Goal: Task Accomplishment & Management: Use online tool/utility

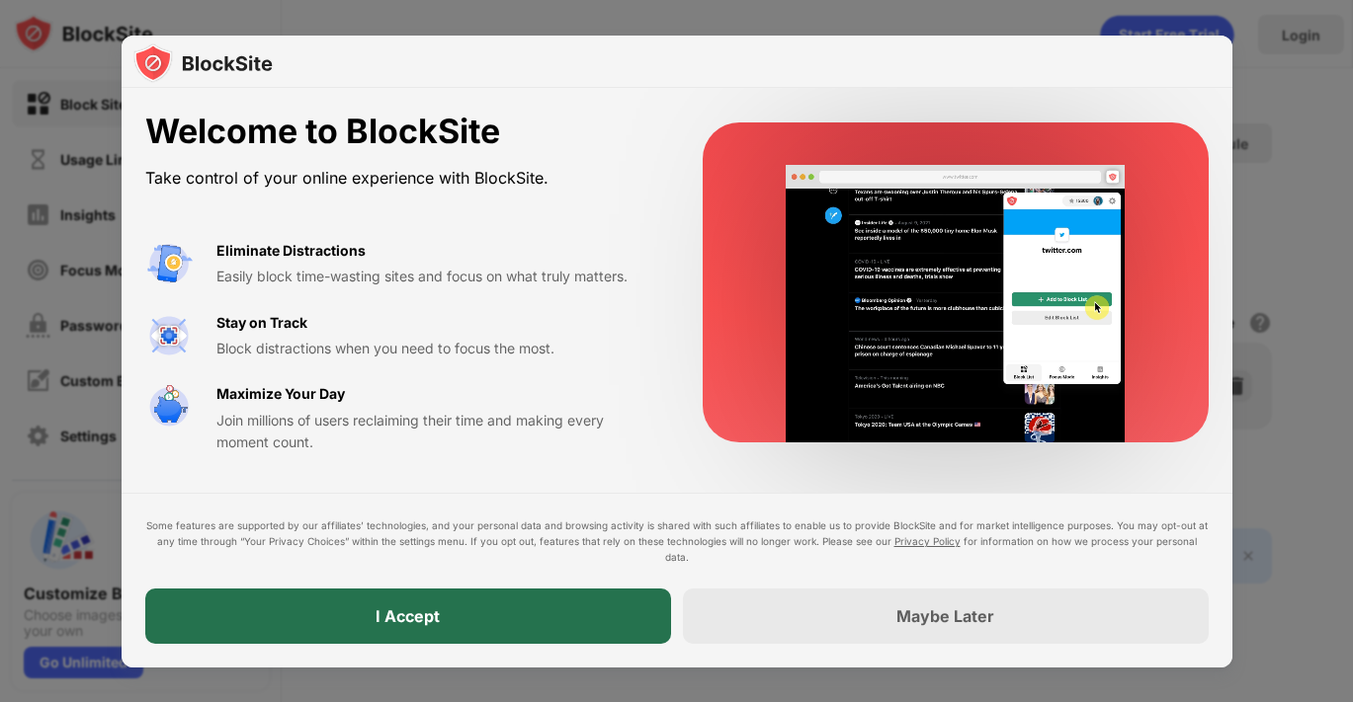
click at [428, 629] on div "I Accept" at bounding box center [408, 616] width 526 height 55
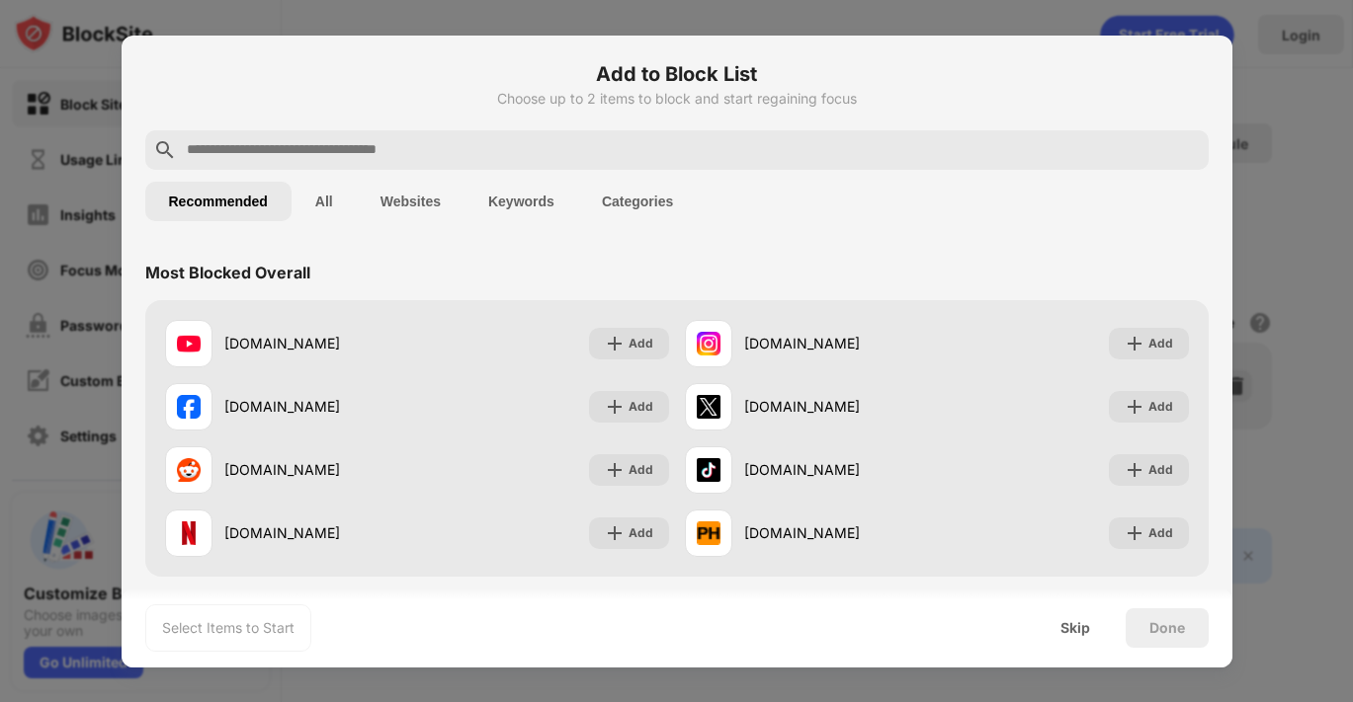
click at [378, 145] on input "text" at bounding box center [693, 150] width 1016 height 24
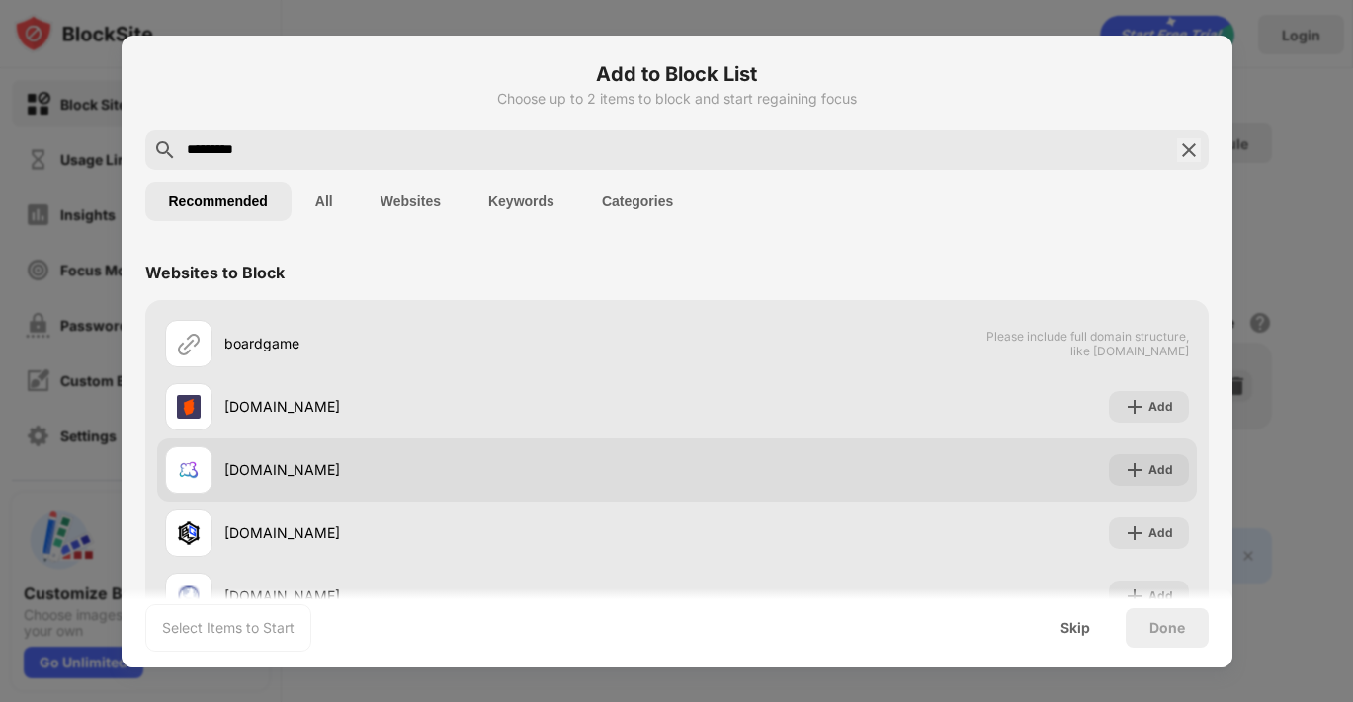
type input "*********"
click at [303, 476] on div "boardgamearena.com" at bounding box center [450, 469] width 452 height 21
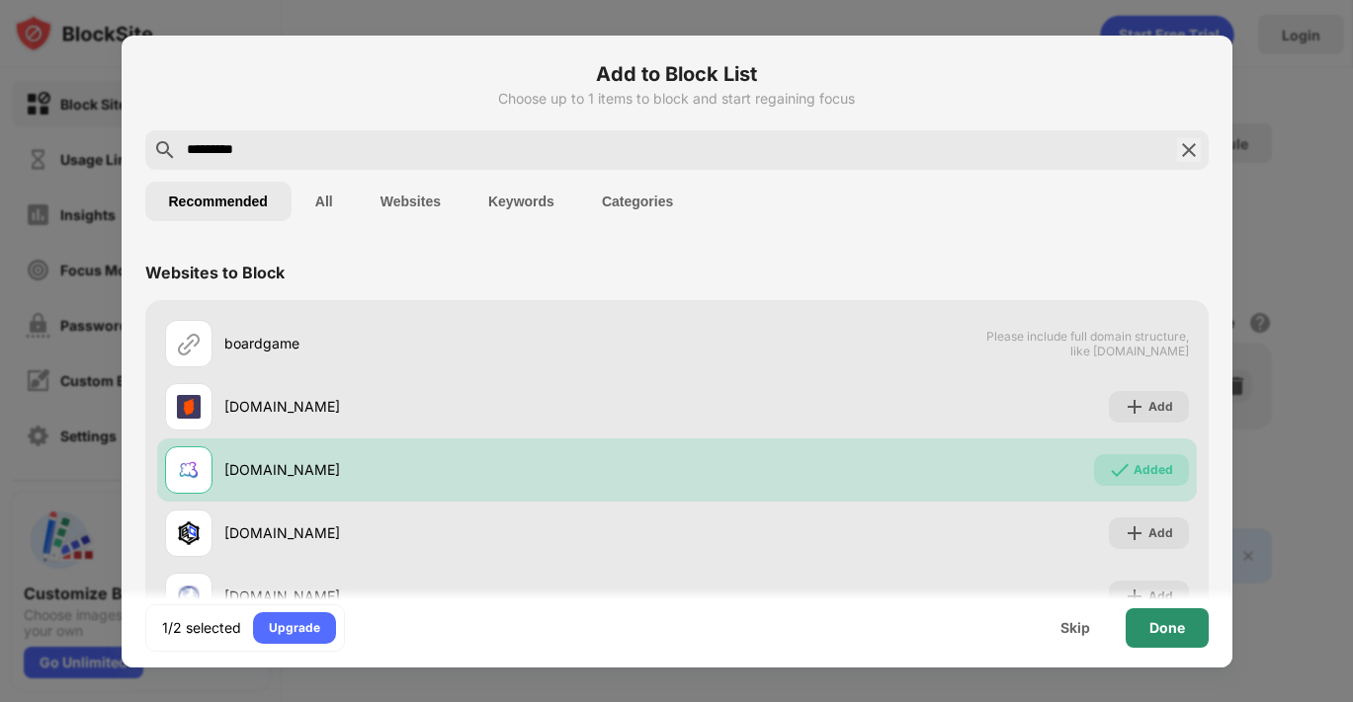
click at [1149, 626] on div "Done" at bounding box center [1167, 628] width 36 height 16
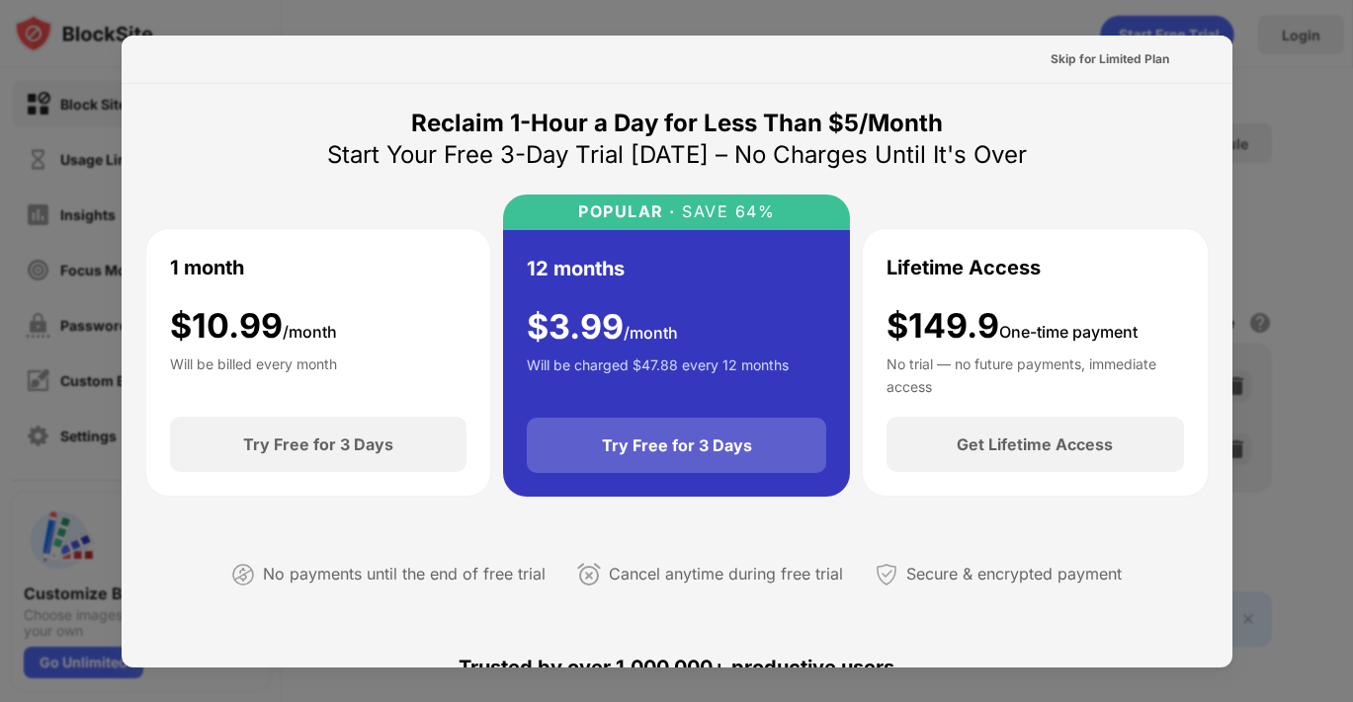
click at [772, 452] on div "Try Free for 3 Days" at bounding box center [676, 445] width 299 height 55
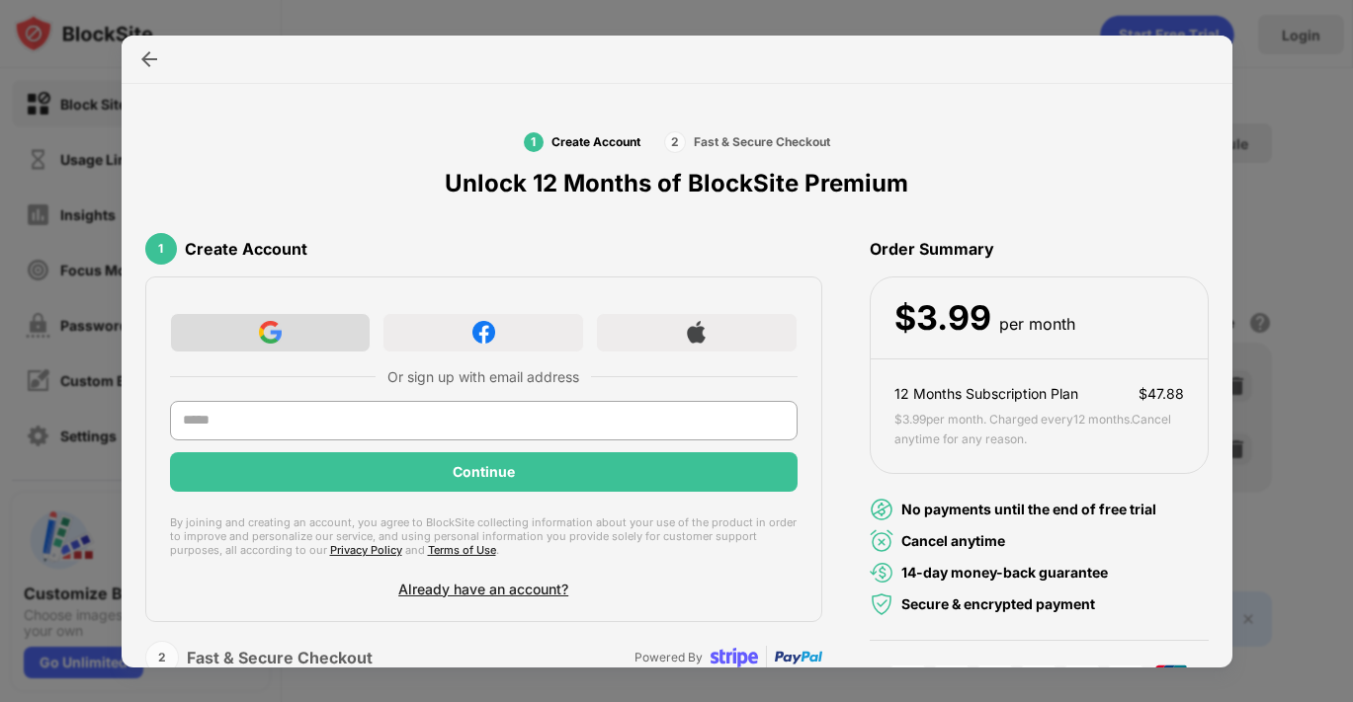
click at [286, 328] on div at bounding box center [271, 333] width 202 height 40
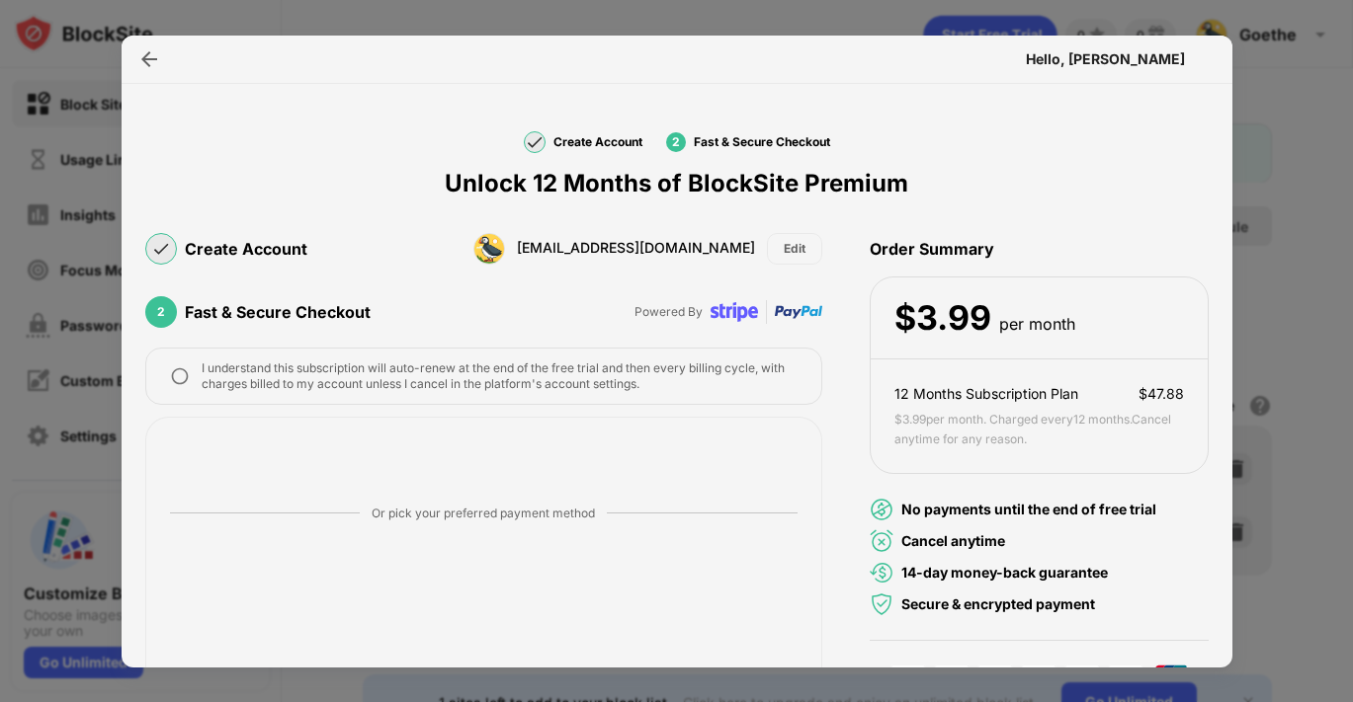
click at [212, 361] on div "I understand this subscription will auto-renew at the end of the free trial and…" at bounding box center [500, 377] width 596 height 32
click at [172, 383] on img at bounding box center [180, 377] width 20 height 20
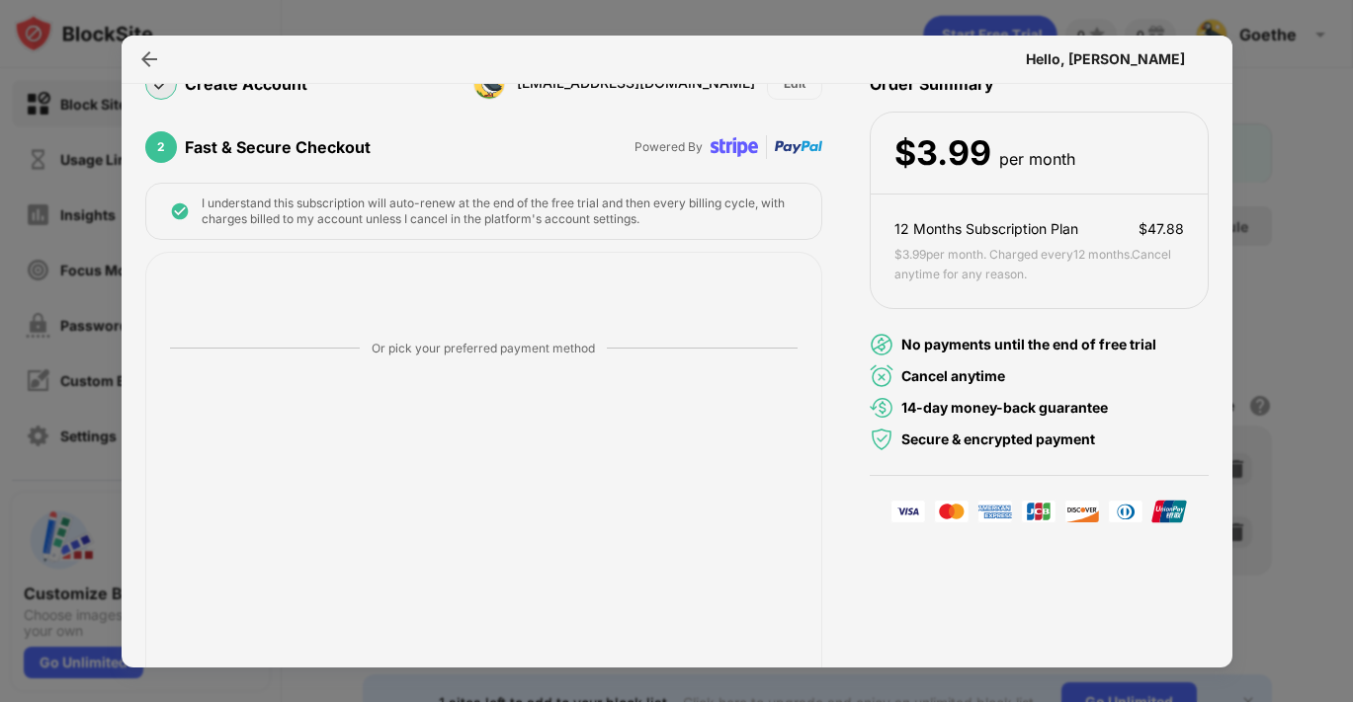
scroll to position [219, 0]
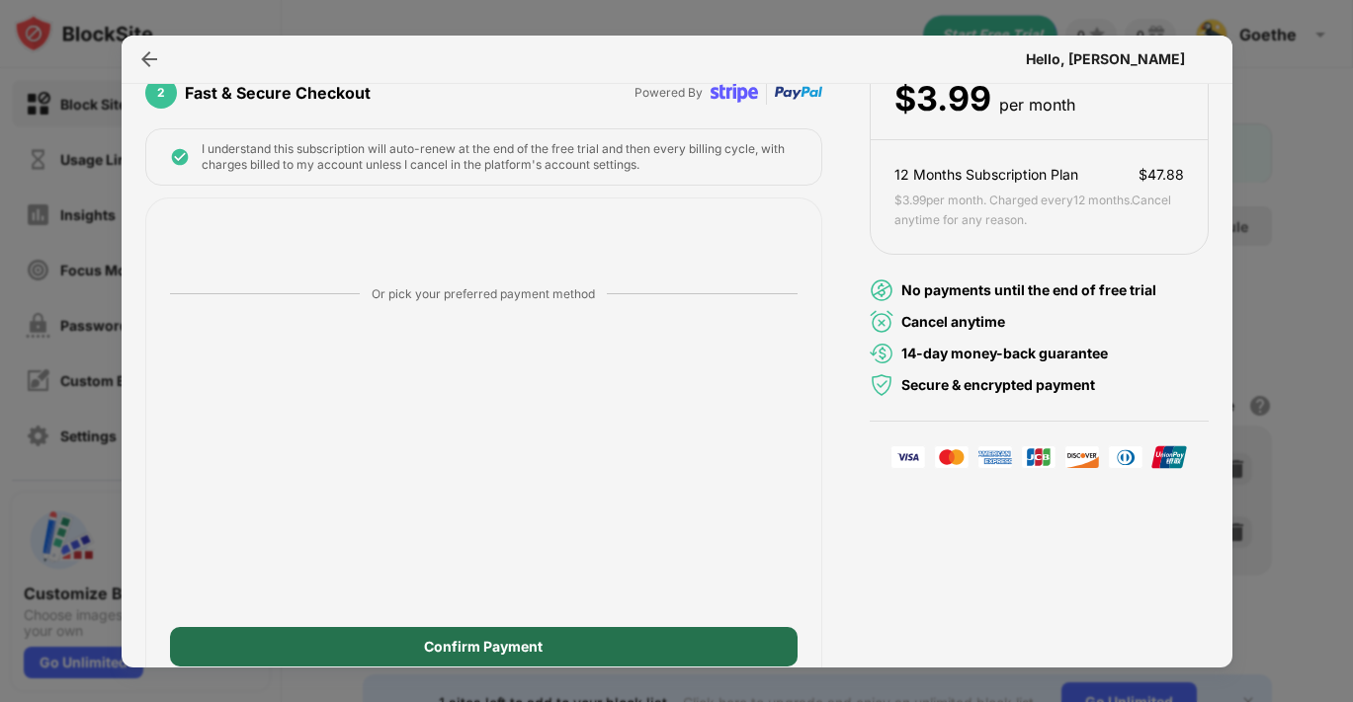
click at [467, 639] on div "Confirm Payment" at bounding box center [483, 647] width 119 height 16
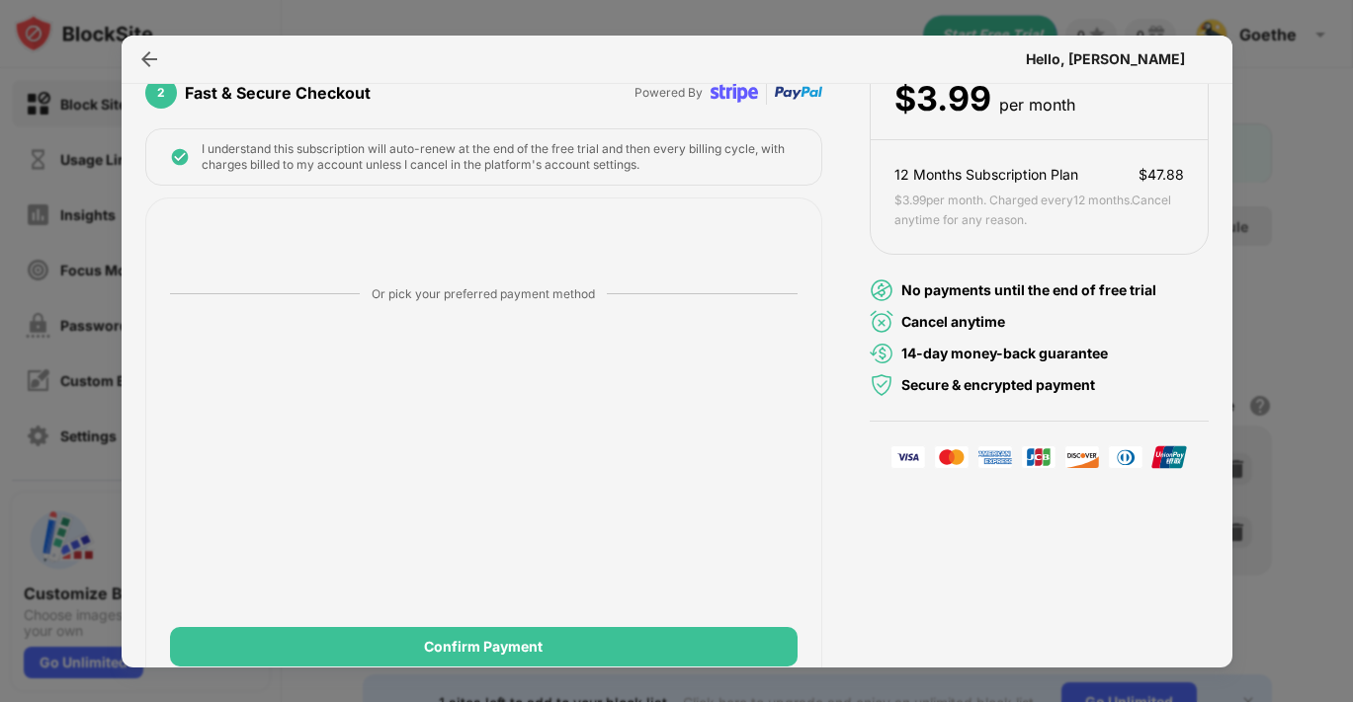
scroll to position [0, 0]
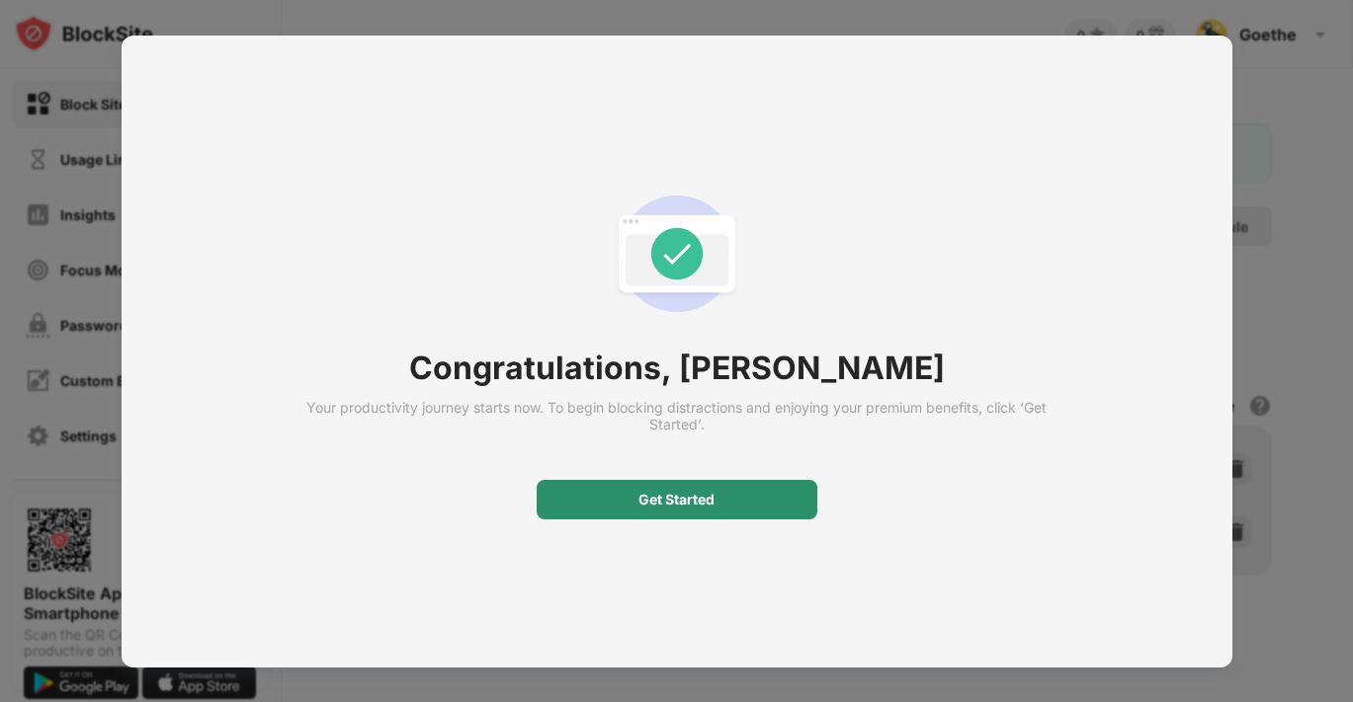
click at [727, 500] on div "Get Started" at bounding box center [676, 500] width 281 height 40
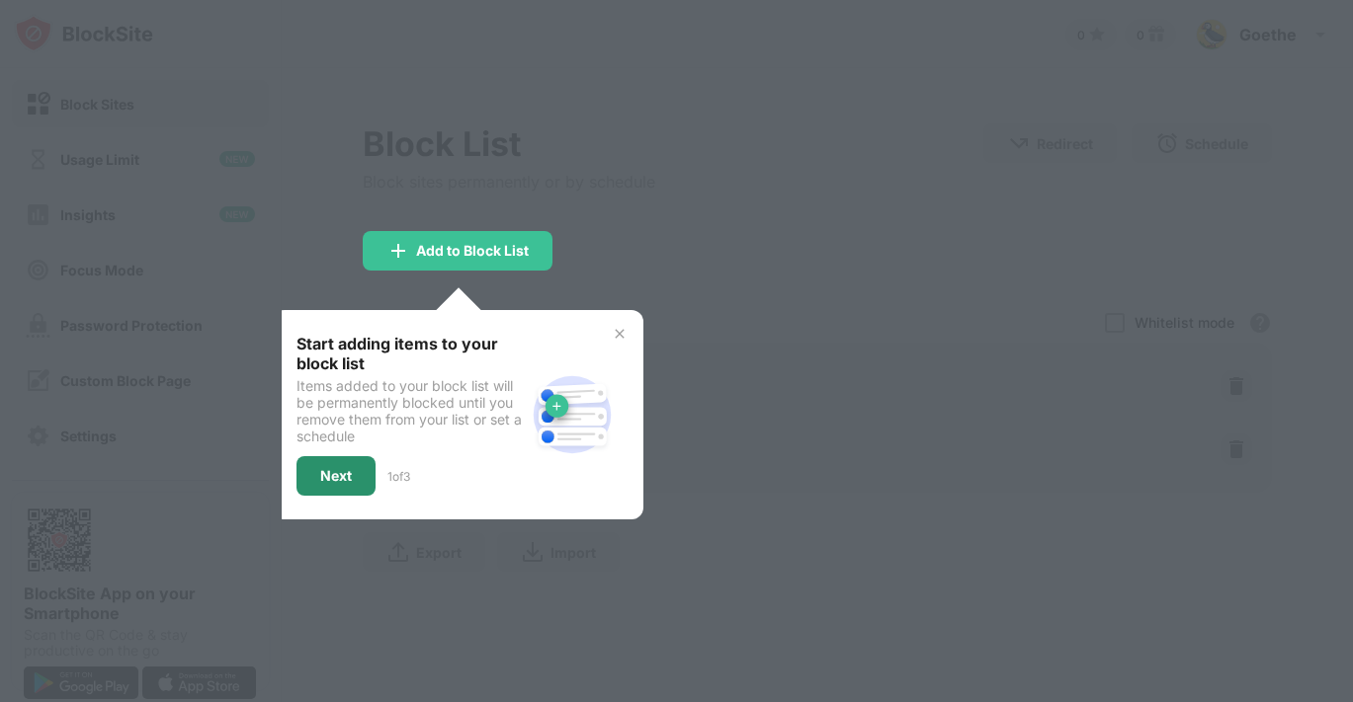
click at [332, 471] on div "Next" at bounding box center [336, 476] width 32 height 16
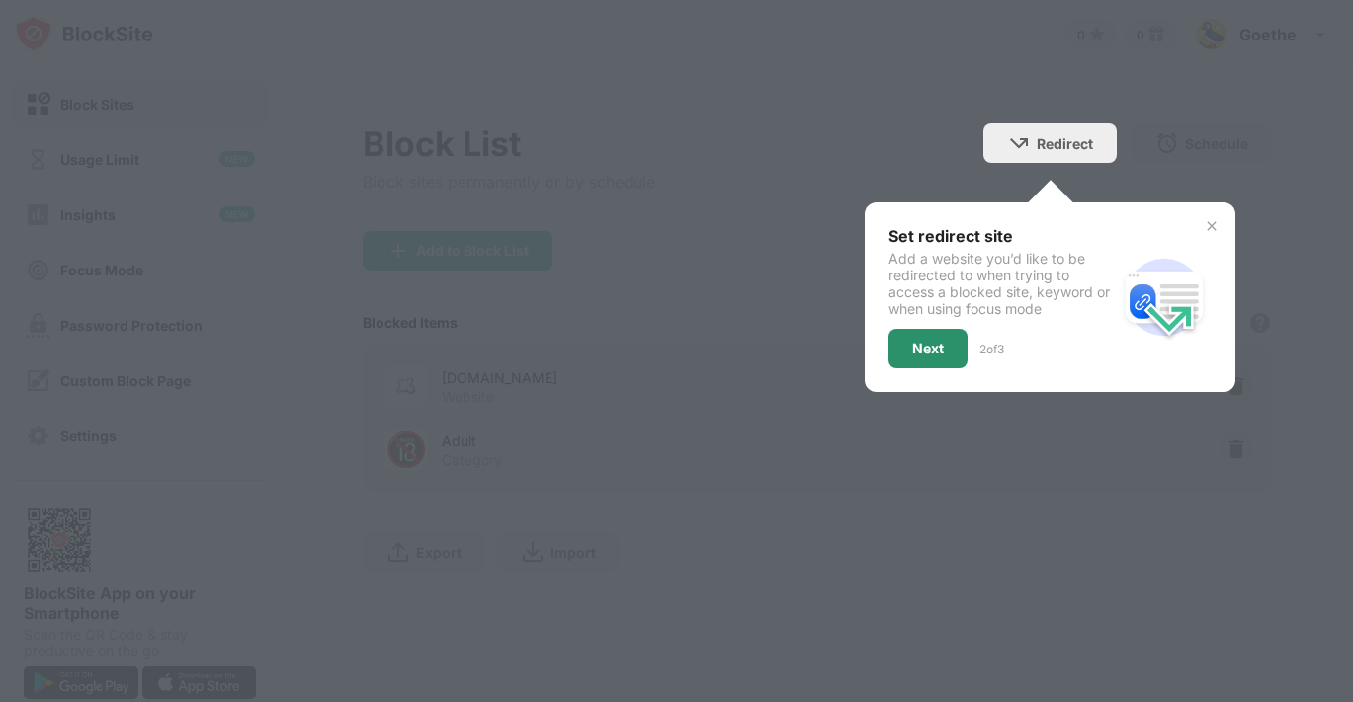
click at [922, 349] on div "Next" at bounding box center [928, 349] width 32 height 16
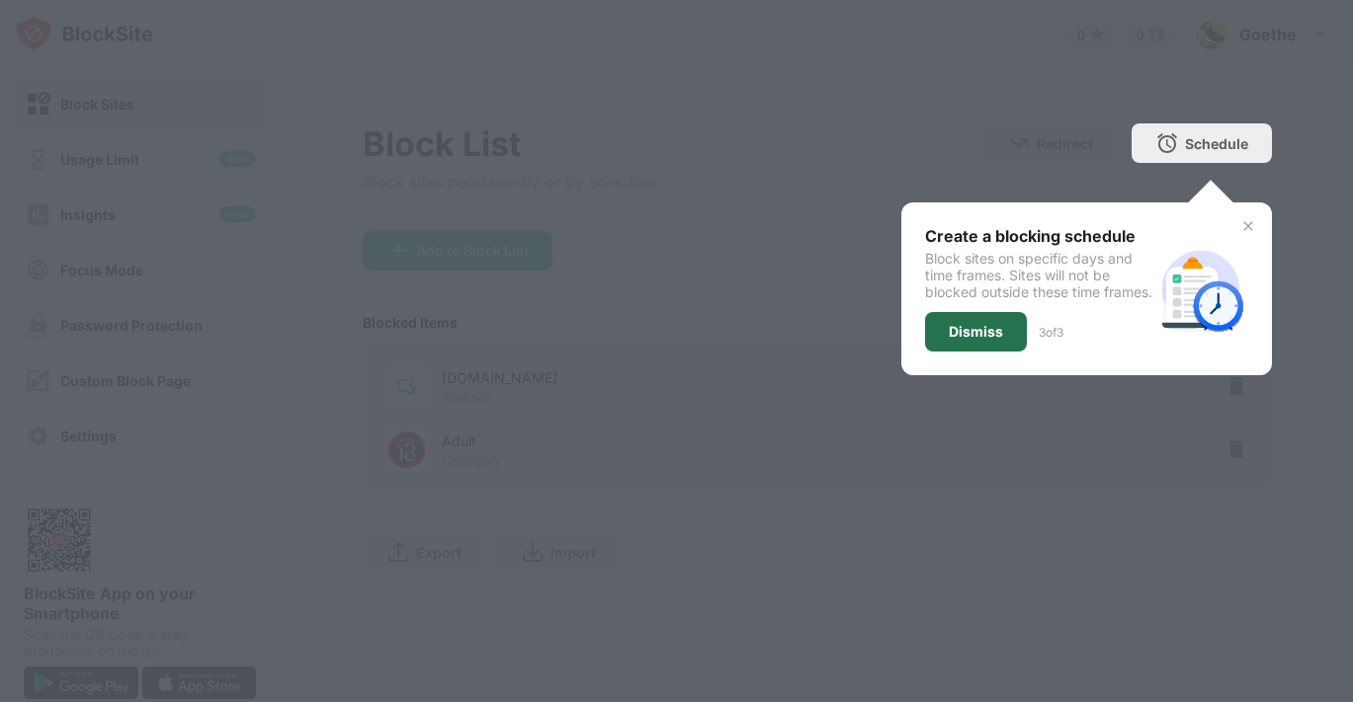
click at [966, 340] on div "Dismiss" at bounding box center [975, 332] width 54 height 16
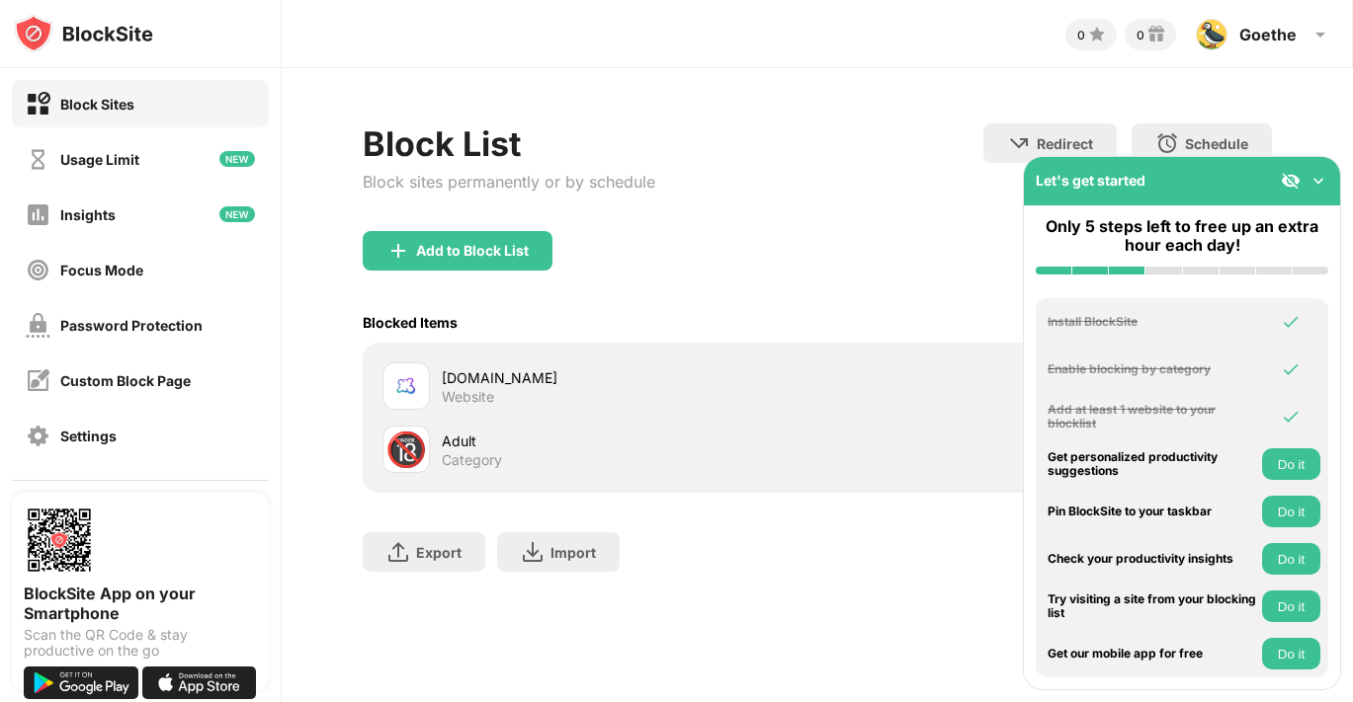
click at [1313, 175] on img at bounding box center [1318, 181] width 20 height 20
